Goal: Task Accomplishment & Management: Use online tool/utility

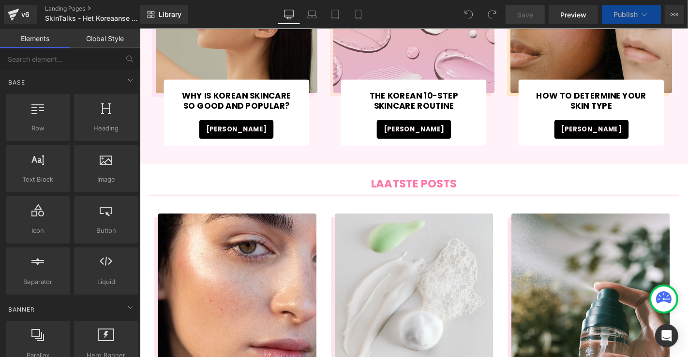
scroll to position [376, 0]
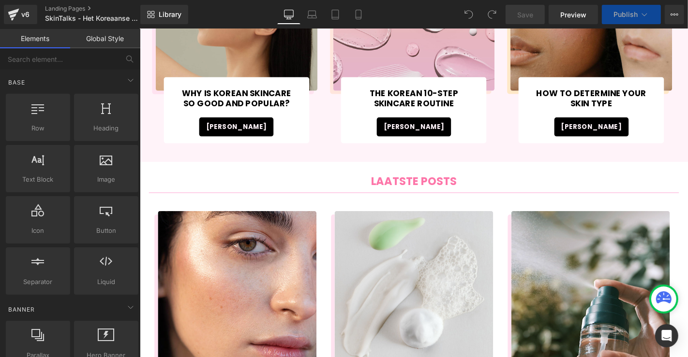
click img
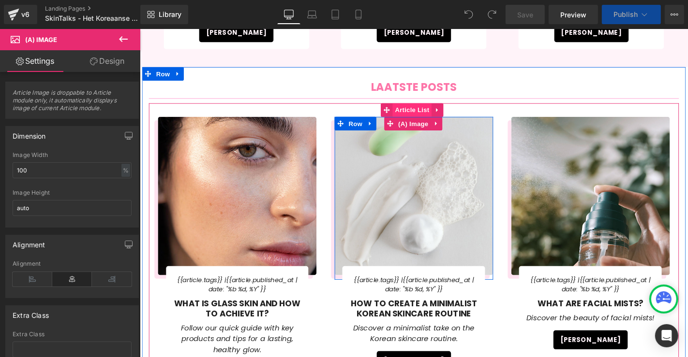
scroll to position [484, 0]
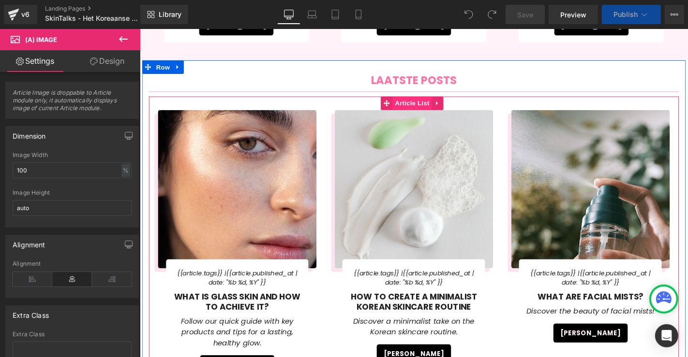
click at [435, 104] on span "Article List" at bounding box center [430, 108] width 42 height 15
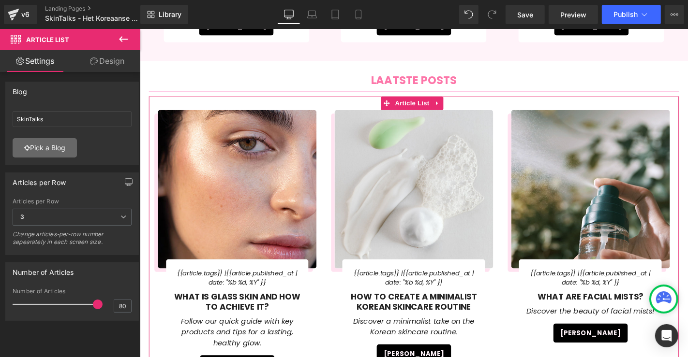
click at [34, 147] on link "Pick a Blog" at bounding box center [45, 147] width 64 height 19
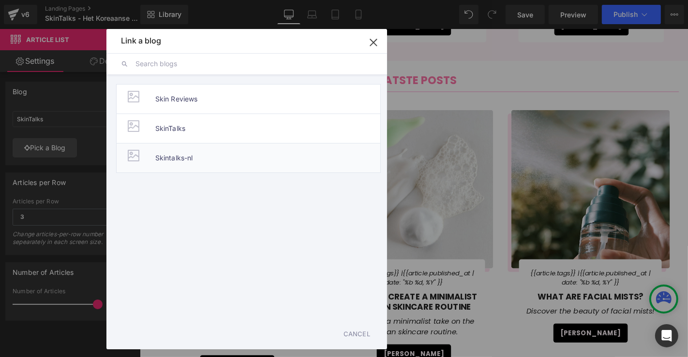
click at [188, 157] on span "Skintalks-nl" at bounding box center [174, 158] width 38 height 29
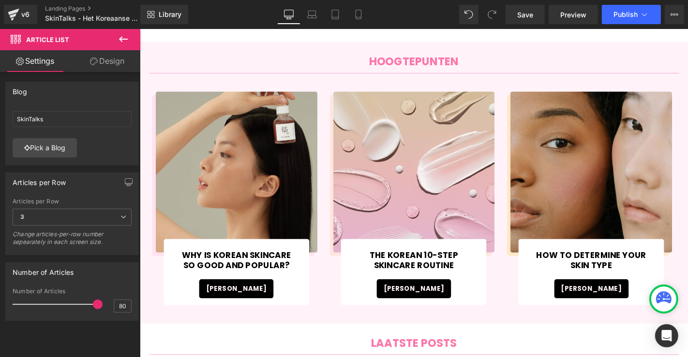
scroll to position [217, 0]
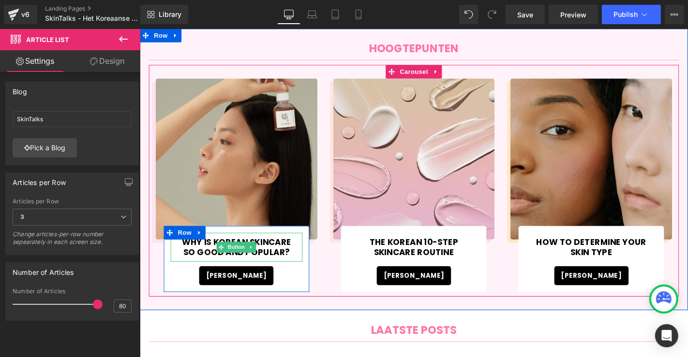
click at [290, 261] on span "WHY IS KOREAN SKINCARE SO GOOD AND POPULAR?" at bounding box center [242, 261] width 126 height 21
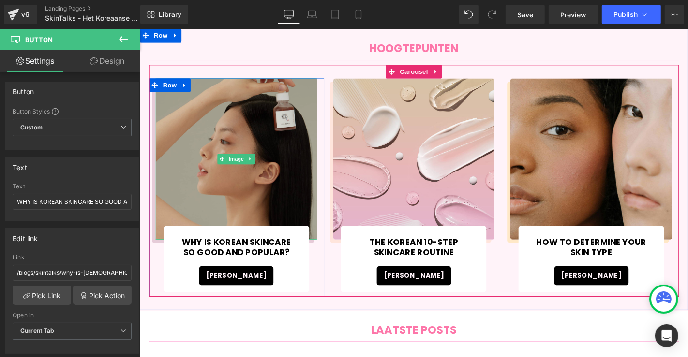
click at [304, 205] on img at bounding box center [242, 167] width 173 height 173
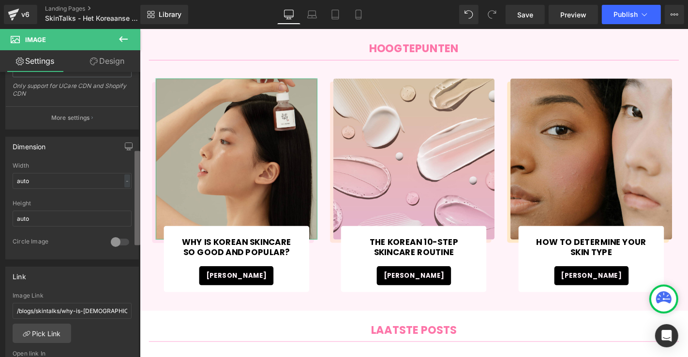
scroll to position [322, 0]
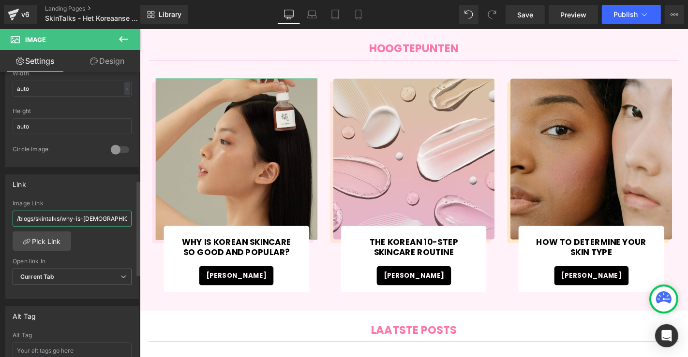
click at [101, 214] on input "/blogs/skintalks/why-is-[DEMOGRAPHIC_DATA]-[MEDICAL_DATA]-so-good-and-popular" at bounding box center [72, 219] width 119 height 16
type input "[URL][DOMAIN_NAME]"
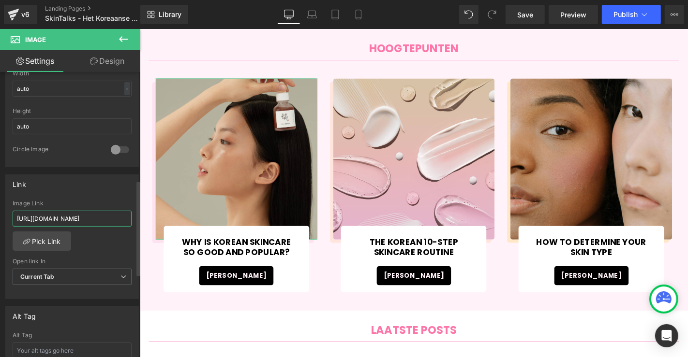
scroll to position [0, 178]
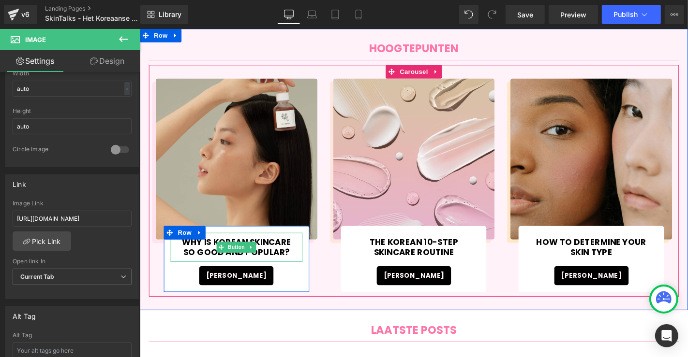
click at [224, 263] on icon at bounding box center [226, 261] width 5 height 5
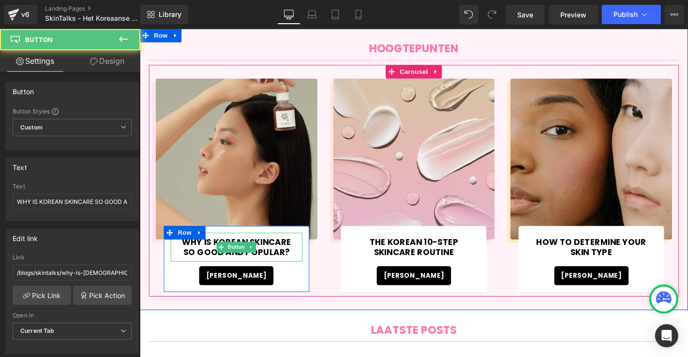
click at [289, 258] on span "WHY IS KOREAN SKINCARE SO GOOD AND POPULAR?" at bounding box center [242, 261] width 126 height 21
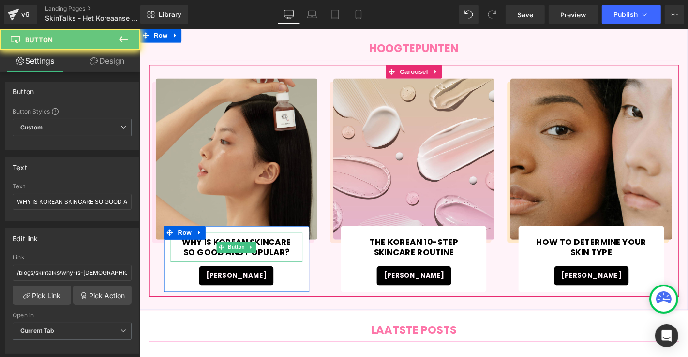
click at [289, 258] on span "WHY IS KOREAN SKINCARE SO GOOD AND POPULAR?" at bounding box center [242, 261] width 126 height 21
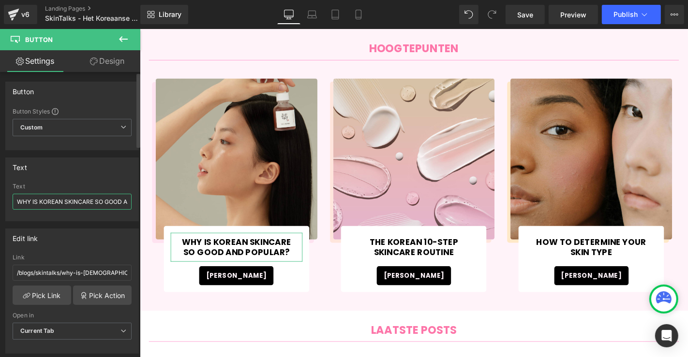
click at [92, 202] on input "WHY IS KOREAN SKINCARE SO GOOD AND POPULAR?" at bounding box center [72, 202] width 119 height 16
paste input "aarom is Koreaanse huidverzorging zo goed en populair"
type input "Waarom is Koreaanse huidverzorging zo goed en populair?"
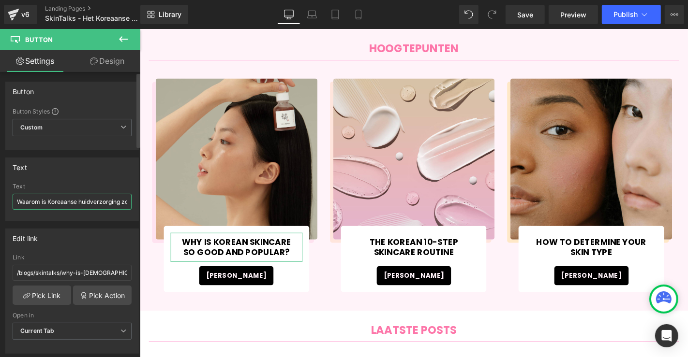
scroll to position [0, 54]
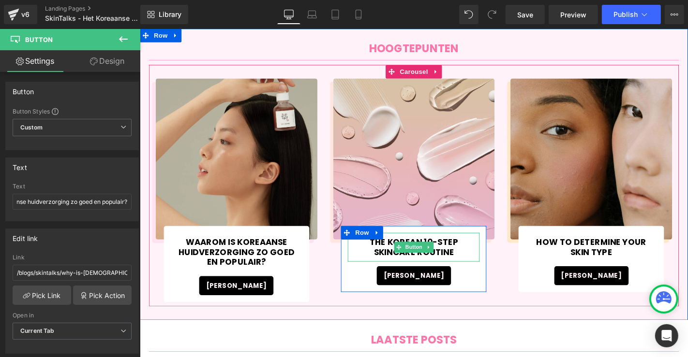
click at [477, 265] on span "THE KOREAN 10-STEP SKINCARE ROUTINE" at bounding box center [432, 261] width 126 height 21
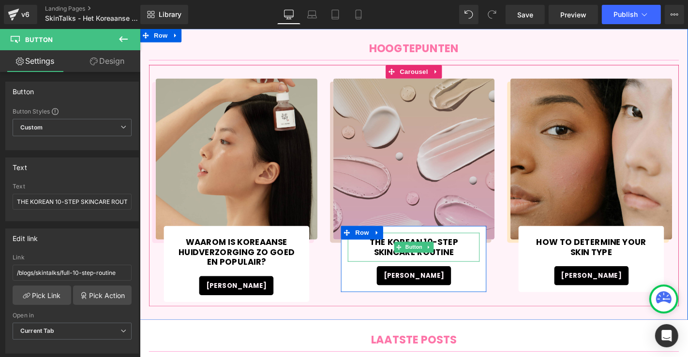
click at [487, 205] on img at bounding box center [432, 167] width 173 height 173
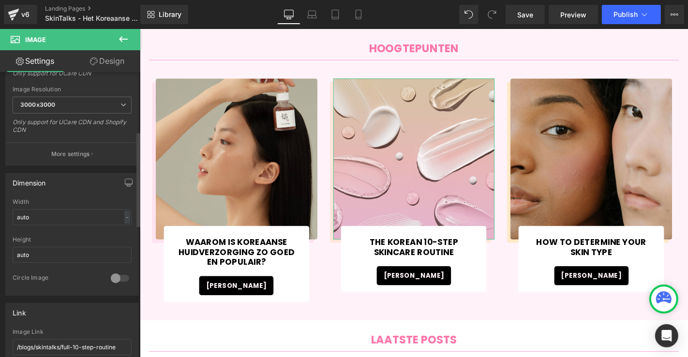
scroll to position [268, 0]
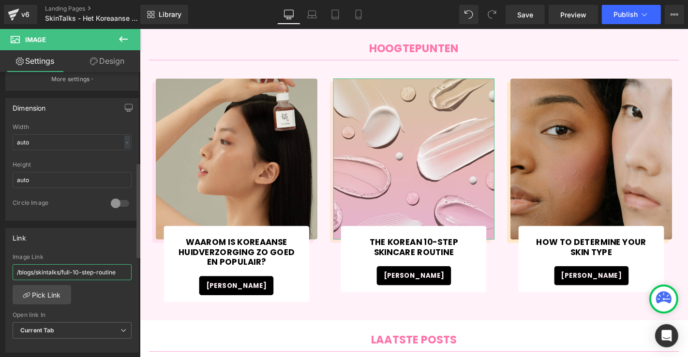
click at [105, 273] on input "/blogs/skintalks/full-10-step-routine" at bounding box center [72, 273] width 119 height 16
paste input "[URL][DOMAIN_NAME]"
type input "[URL][DOMAIN_NAME]"
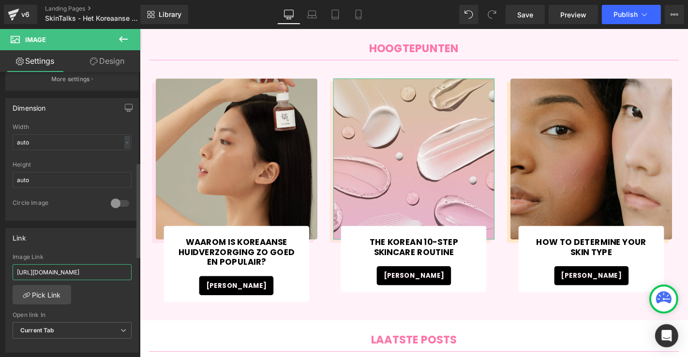
scroll to position [0, 178]
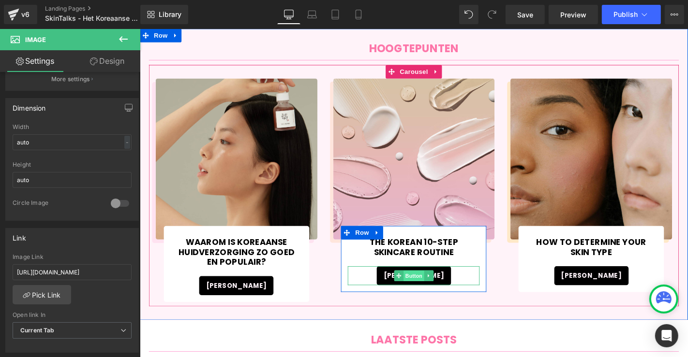
click at [437, 292] on span "Button" at bounding box center [432, 293] width 22 height 12
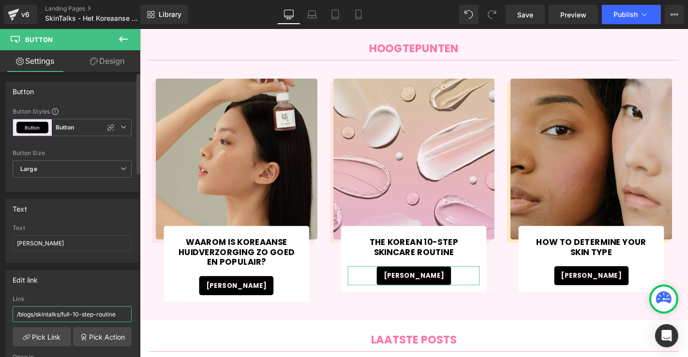
click at [111, 317] on input "/blogs/skintalks/full-10-step-routine" at bounding box center [72, 315] width 119 height 16
paste input "[URL][DOMAIN_NAME]"
type input "[URL][DOMAIN_NAME]"
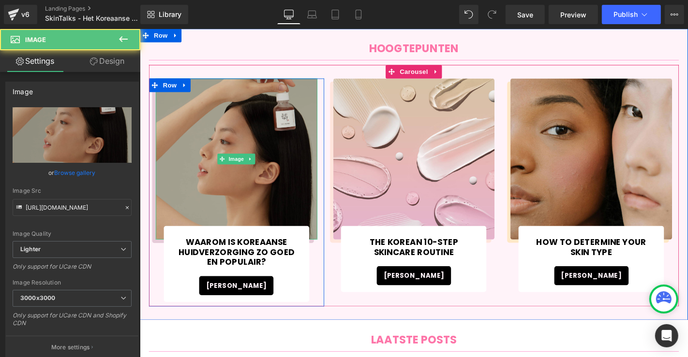
click at [236, 200] on img at bounding box center [242, 167] width 173 height 173
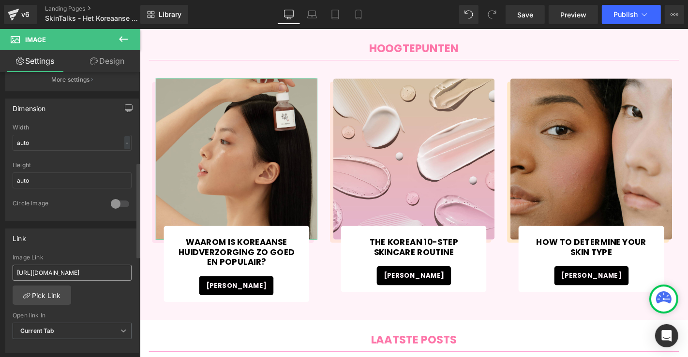
scroll to position [268, 0]
click at [81, 272] on input "[URL][DOMAIN_NAME]" at bounding box center [72, 273] width 119 height 16
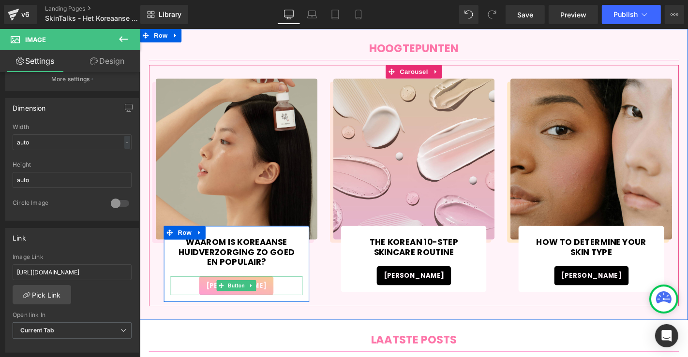
click at [269, 298] on link "[PERSON_NAME]" at bounding box center [242, 303] width 79 height 20
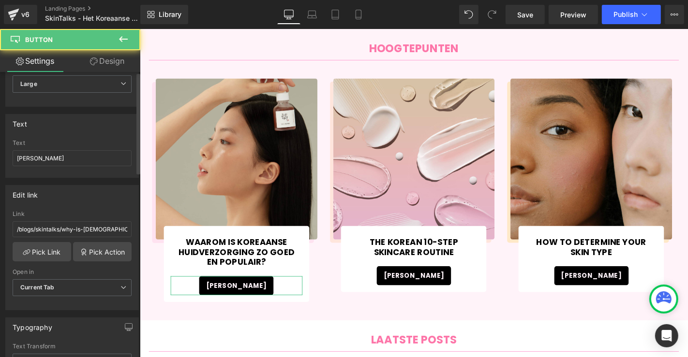
scroll to position [161, 0]
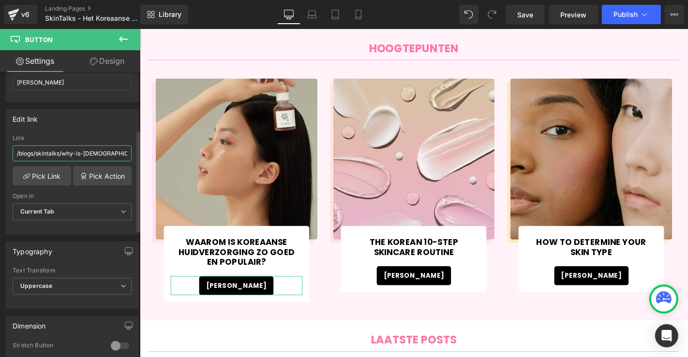
click at [97, 149] on input "/blogs/skintalks/why-is-[DEMOGRAPHIC_DATA]-[MEDICAL_DATA]-so-good-and-popular" at bounding box center [72, 154] width 119 height 16
type input "[URL][DOMAIN_NAME]"
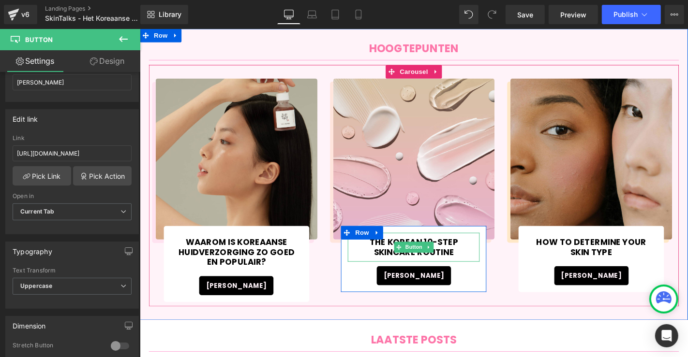
click at [462, 251] on span "THE KOREAN 10-STEP SKINCARE ROUTINE" at bounding box center [432, 261] width 126 height 21
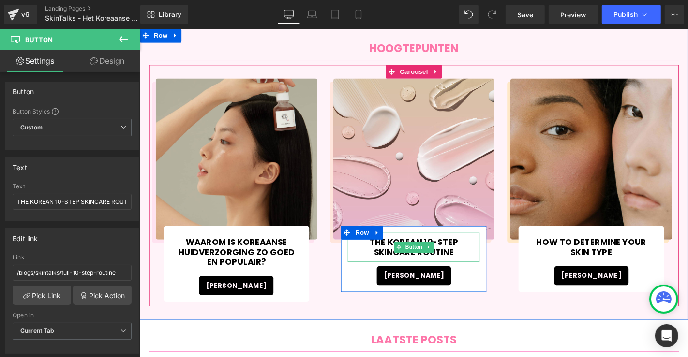
click at [472, 257] on span "THE KOREAN 10-STEP SKINCARE ROUTINE" at bounding box center [432, 261] width 126 height 21
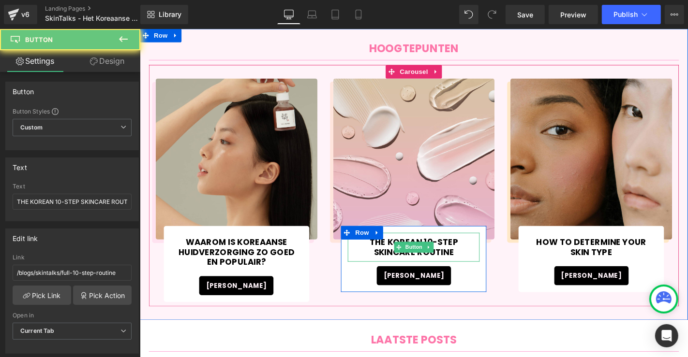
click at [472, 257] on span "THE KOREAN 10-STEP SKINCARE ROUTINE" at bounding box center [432, 261] width 126 height 21
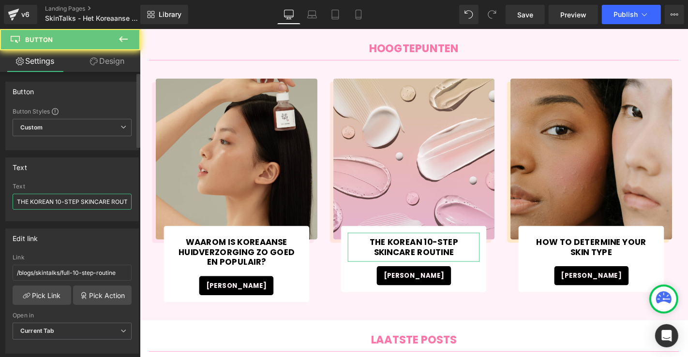
click at [101, 194] on input "THE KOREAN 10-STEP SKINCARE ROUTINE" at bounding box center [72, 202] width 119 height 16
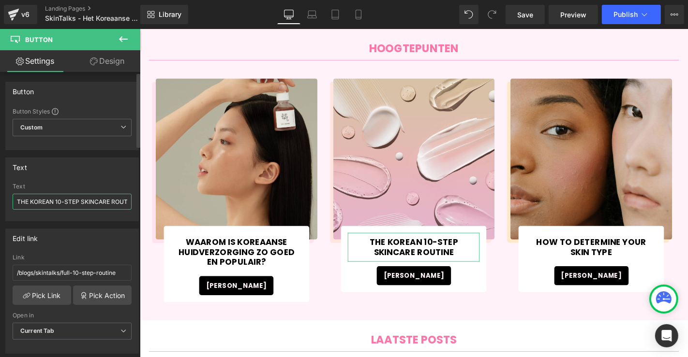
click at [101, 194] on input "THE KOREAN 10-STEP SKINCARE ROUTINE" at bounding box center [72, 202] width 119 height 16
paste input "De volledige Koreaanse 10-stappen huidverzorgingsroutine"
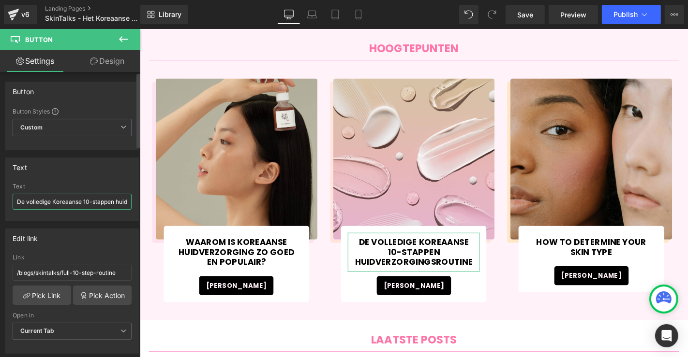
scroll to position [0, 55]
type input "De volledige Koreaanse 10-stappen huidverzorgingsroutine"
drag, startPoint x: 104, startPoint y: 227, endPoint x: 107, endPoint y: 236, distance: 9.3
click at [107, 236] on div "Edit link /blogs/skintalks/full-10-step-routine Link /blogs/skintalks/full-10-s…" at bounding box center [72, 288] width 145 height 133
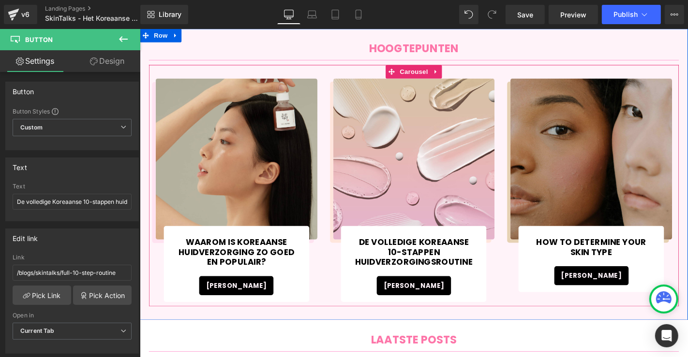
click at [656, 171] on img at bounding box center [621, 167] width 173 height 173
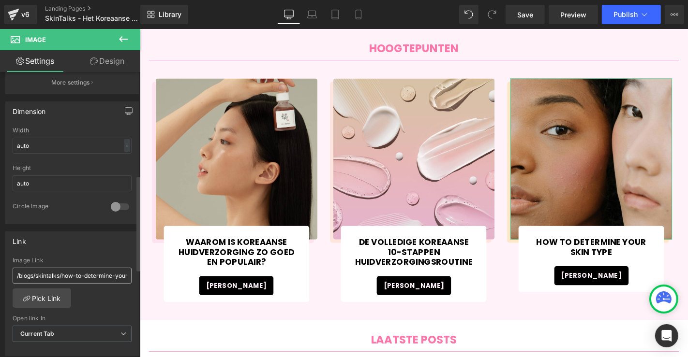
scroll to position [322, 0]
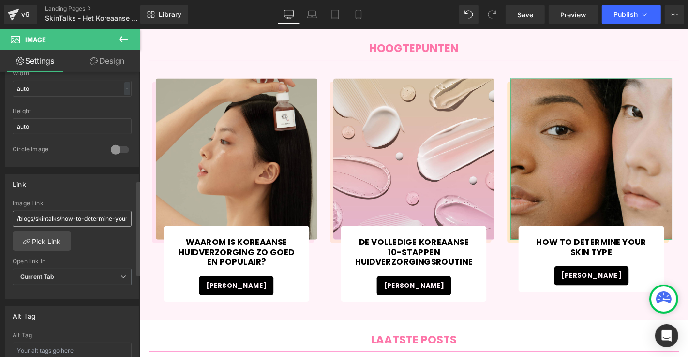
click at [100, 214] on input "/blogs/skintalks/how-to-determine-your-skin-type" at bounding box center [72, 219] width 119 height 16
type input "[URL][DOMAIN_NAME]"
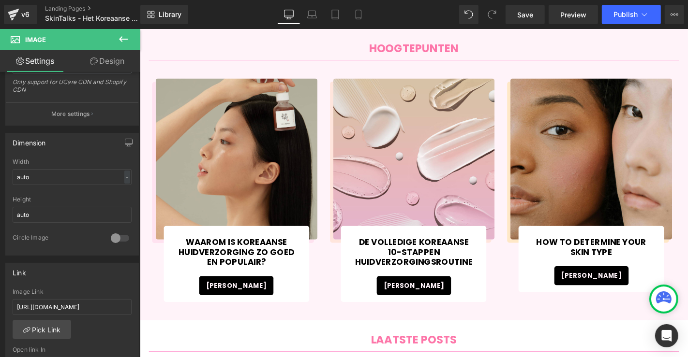
scroll to position [268, 0]
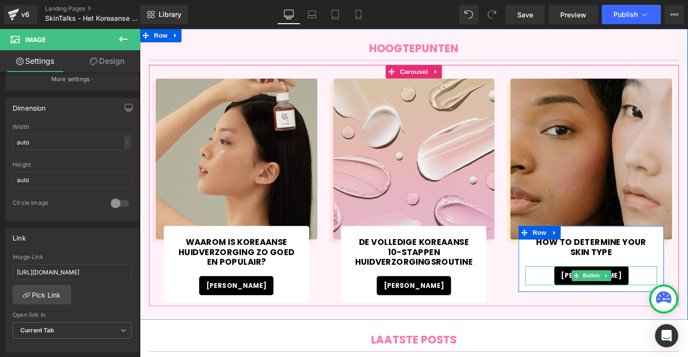
click at [667, 288] on div "[PERSON_NAME]" at bounding box center [621, 292] width 141 height 20
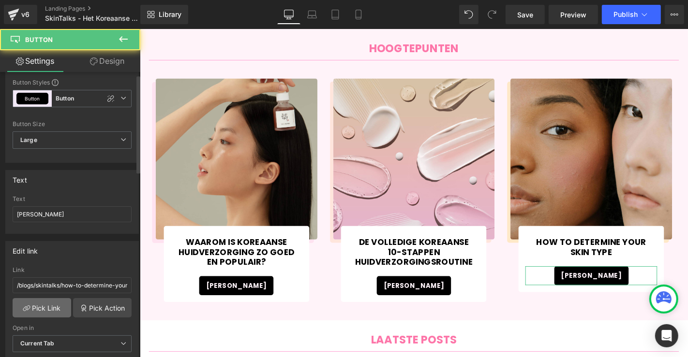
scroll to position [54, 0]
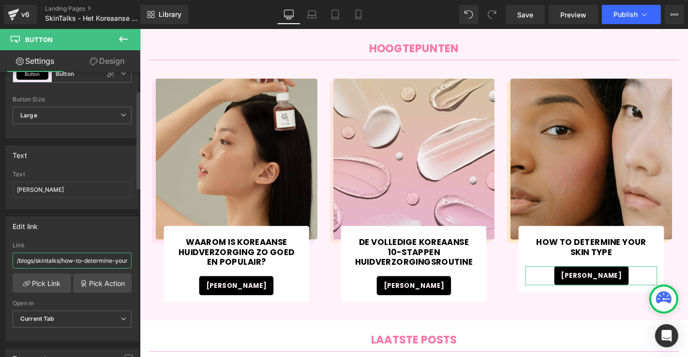
click at [75, 265] on input "/blogs/skintalks/how-to-determine-your-skin-type" at bounding box center [72, 261] width 119 height 16
type input "[URL][DOMAIN_NAME]"
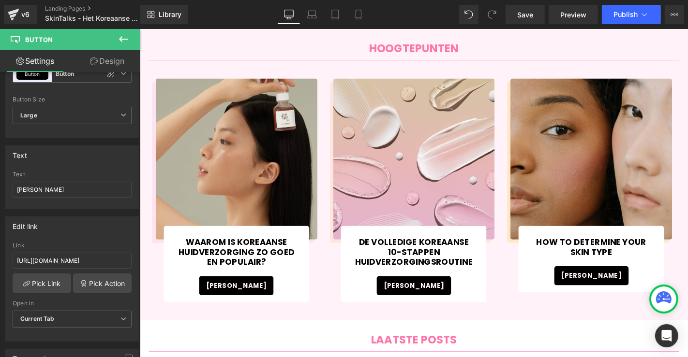
scroll to position [0, 0]
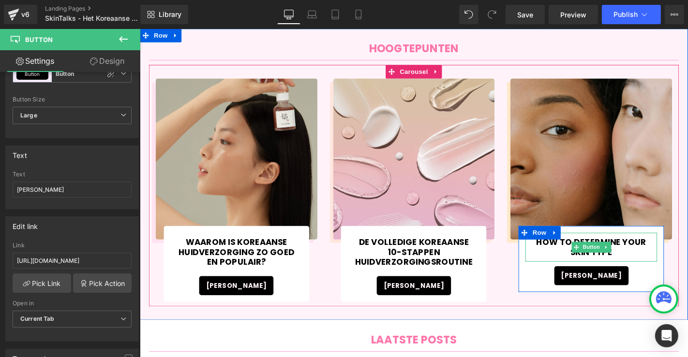
click at [628, 249] on link "HOW TO DETERMINE YOUR SKIN TYPE" at bounding box center [621, 261] width 141 height 31
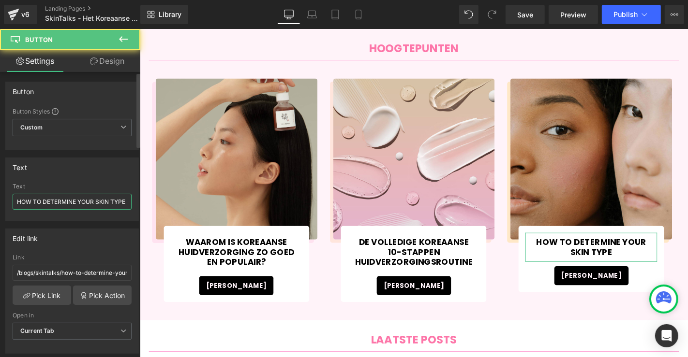
click at [54, 205] on input "HOW TO DETERMINE YOUR SKIN TYPE" at bounding box center [72, 202] width 119 height 16
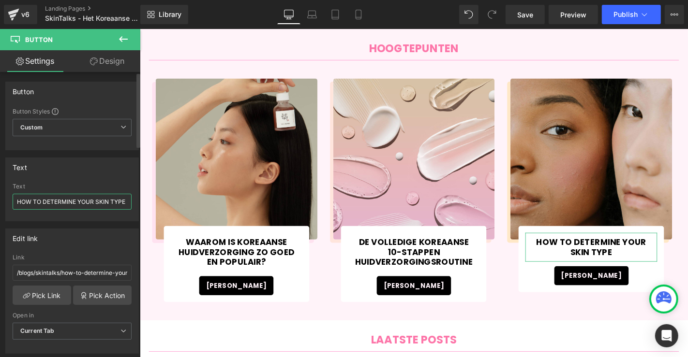
click at [54, 205] on input "HOW TO DETERMINE YOUR SKIN TYPE" at bounding box center [72, 202] width 119 height 16
paste input "oe bepaal je jouw huidtype?"
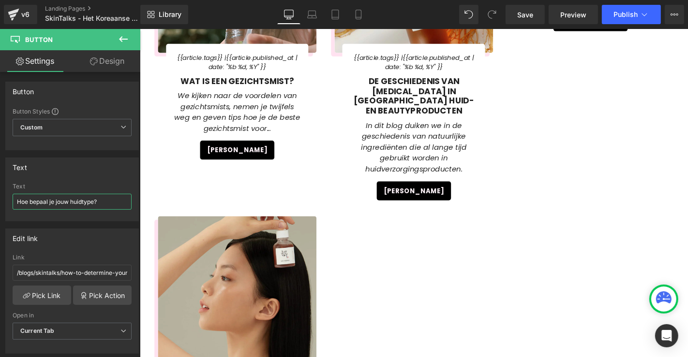
scroll to position [2999, 0]
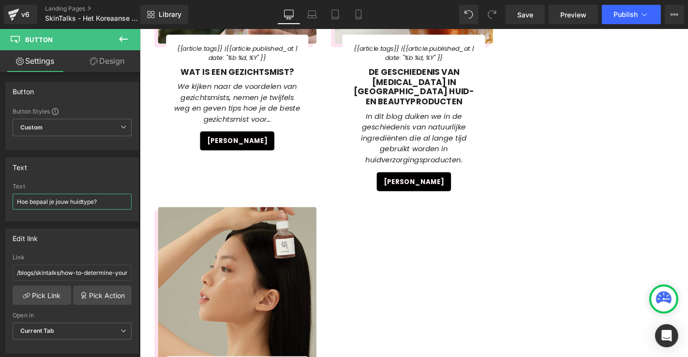
type input "Hoe bepaal je jouw huidtype?"
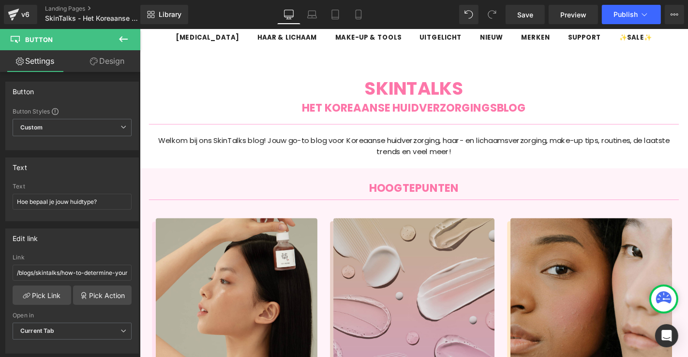
scroll to position [161, 0]
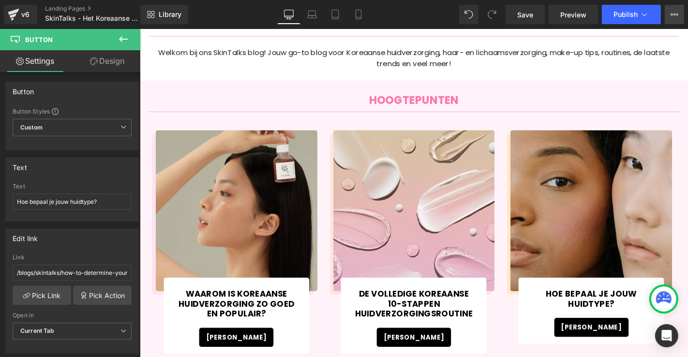
click at [682, 15] on button "View Live Page View with current Template Save Template to Library Schedule Pub…" at bounding box center [674, 14] width 19 height 19
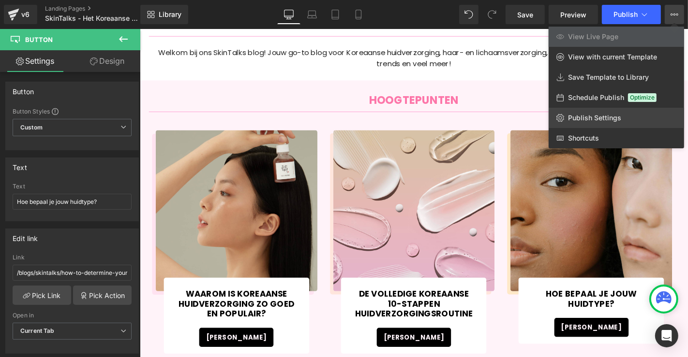
click at [626, 111] on link "Publish Settings" at bounding box center [615, 118] width 135 height 20
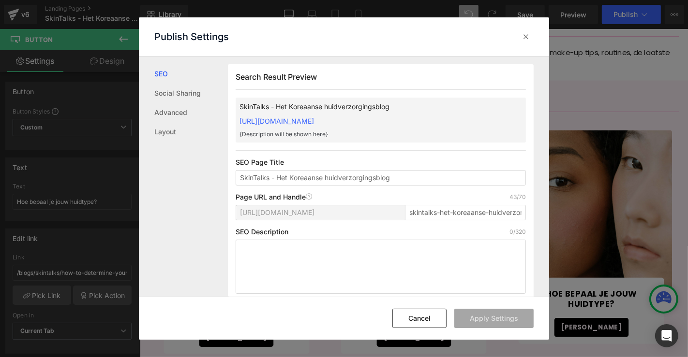
scroll to position [0, 0]
click at [434, 214] on input "skintalks-het-koreaanse-huidverzorgingsblog" at bounding box center [465, 212] width 121 height 15
click at [451, 262] on textarea "To enrich screen reader interactions, please activate Accessibility in Grammarl…" at bounding box center [381, 267] width 290 height 54
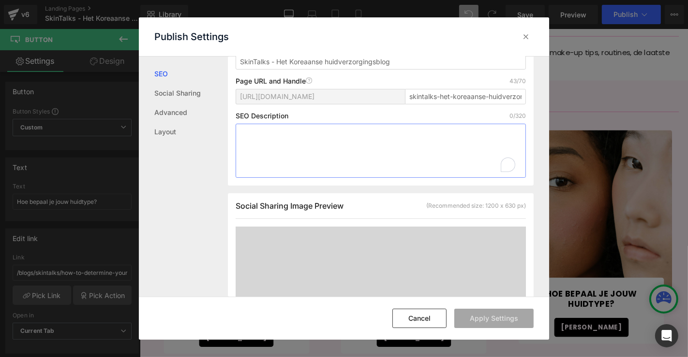
scroll to position [269, 0]
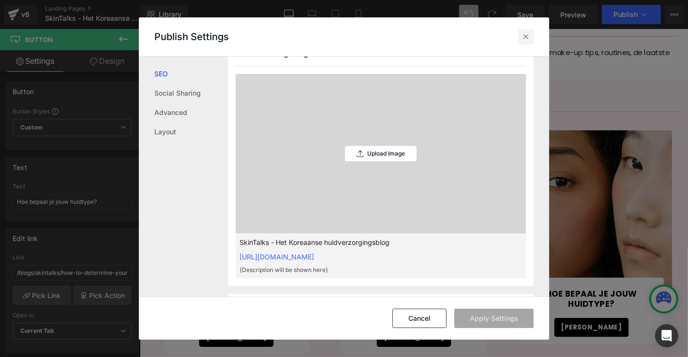
click at [527, 30] on div at bounding box center [525, 36] width 15 height 15
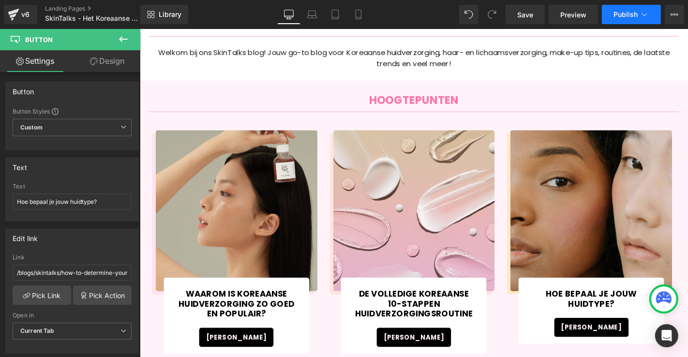
click at [615, 19] on button "Publish" at bounding box center [631, 14] width 59 height 19
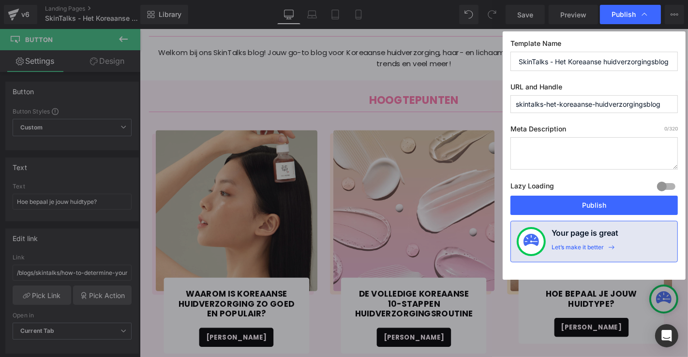
drag, startPoint x: 547, startPoint y: 103, endPoint x: 672, endPoint y: 106, distance: 124.3
click at [672, 106] on input "skintalks-het-koreaanse-huidverzorgingsblog" at bounding box center [593, 104] width 167 height 18
type input "skintalks-het-koreaanse-huidverzorgingsblog"
click at [634, 209] on button "Publish" at bounding box center [593, 205] width 167 height 19
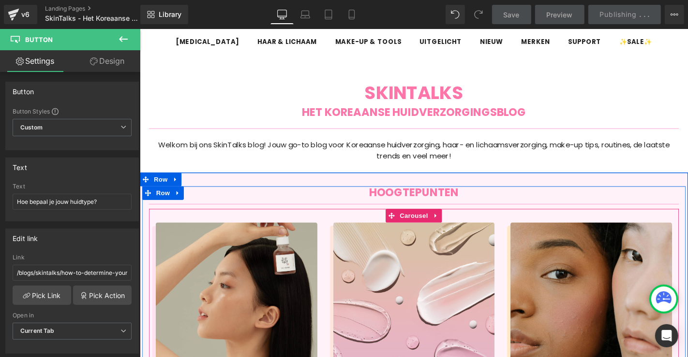
scroll to position [0, 0]
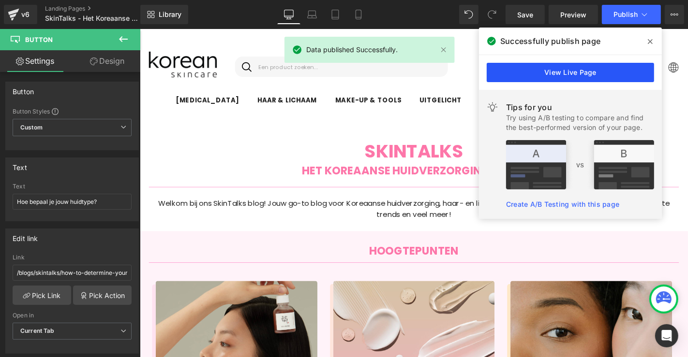
click at [548, 74] on link "View Live Page" at bounding box center [570, 72] width 167 height 19
